Goal: Information Seeking & Learning: Learn about a topic

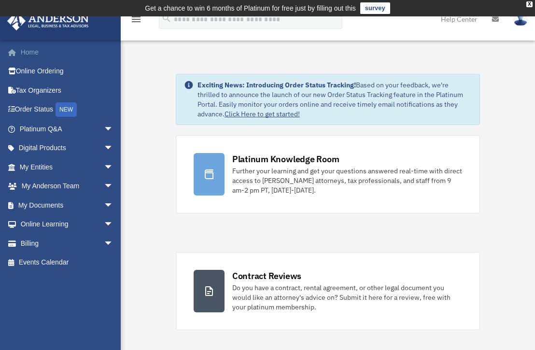
click at [32, 49] on link "Home" at bounding box center [67, 51] width 121 height 19
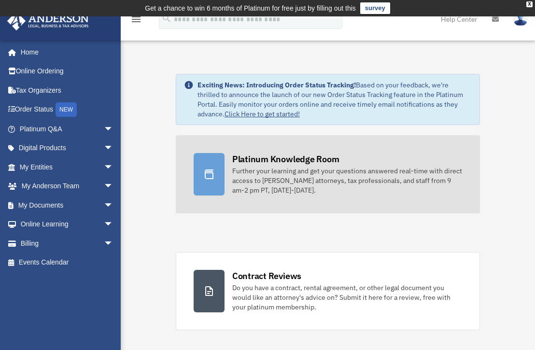
click at [257, 166] on div "Further your learning and get your questions answered real-time with direct acc…" at bounding box center [347, 180] width 230 height 29
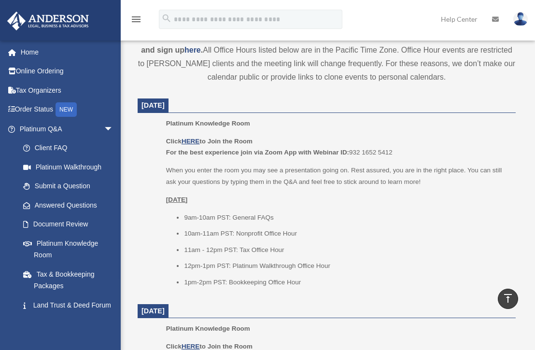
scroll to position [386, 0]
click at [194, 140] on u "HERE" at bounding box center [190, 140] width 18 height 7
